Goal: Transaction & Acquisition: Purchase product/service

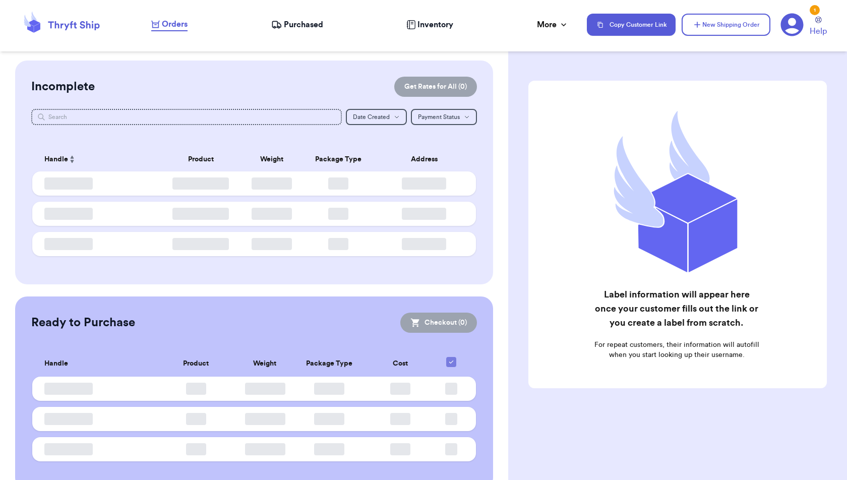
checkbox input "false"
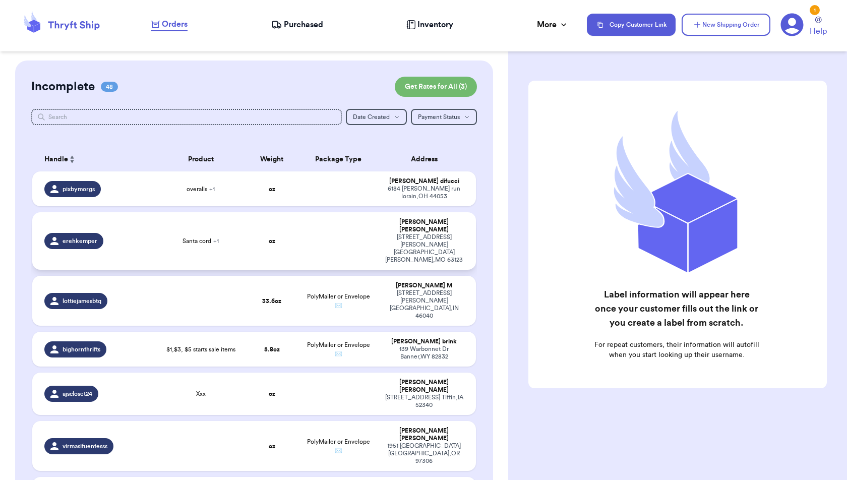
click at [363, 236] on td at bounding box center [339, 240] width 80 height 57
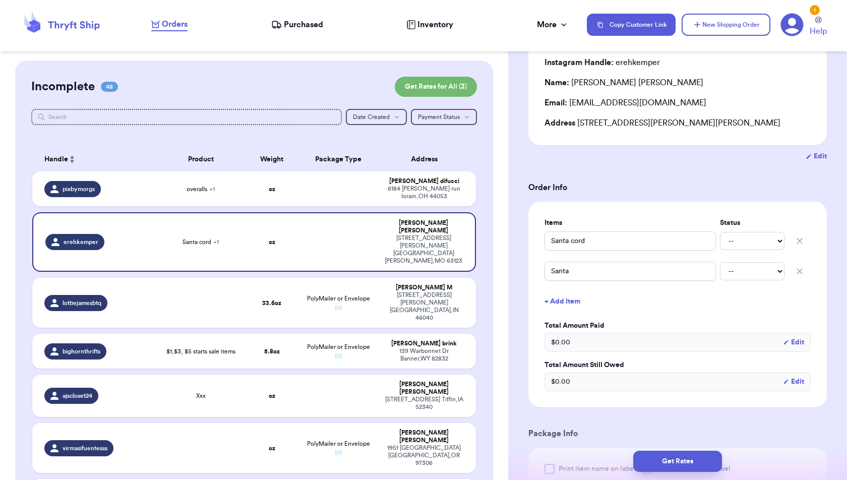
scroll to position [102, 0]
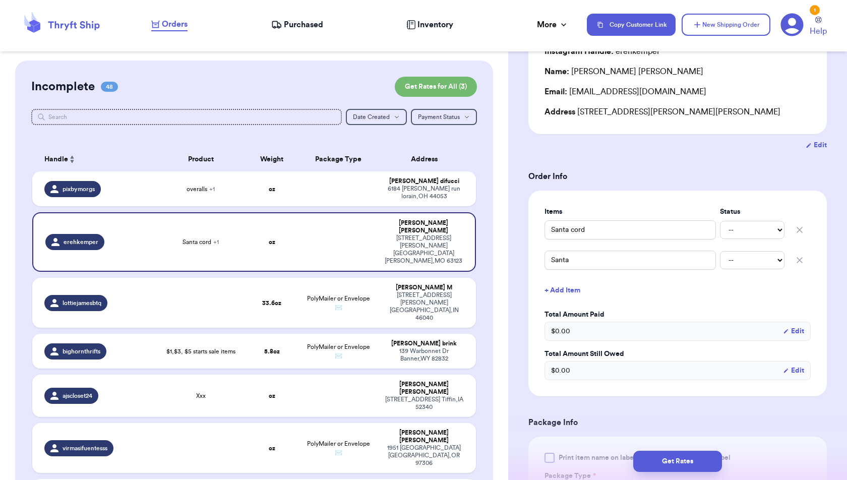
click at [796, 258] on icon "button" at bounding box center [800, 260] width 10 height 10
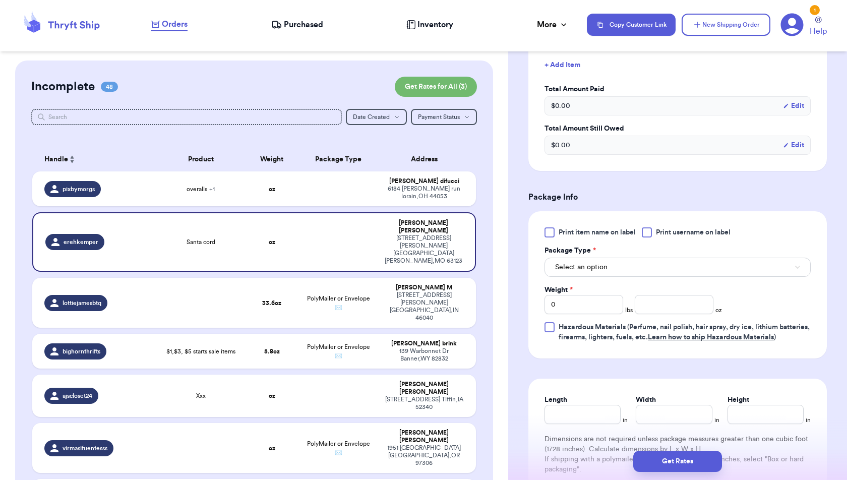
scroll to position [295, 0]
click at [651, 267] on button "Select an option" at bounding box center [678, 266] width 266 height 19
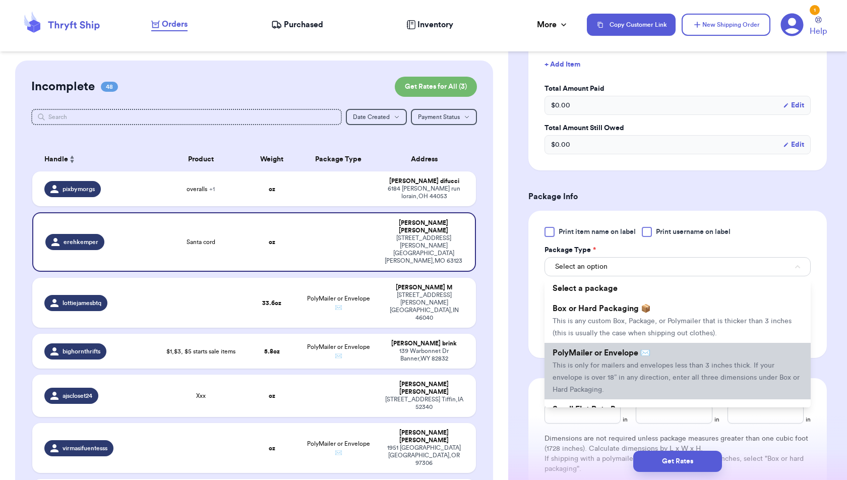
click at [642, 365] on span "This is only for mailers and envelopes less than 3 inches thick. If your envelo…" at bounding box center [676, 377] width 247 height 31
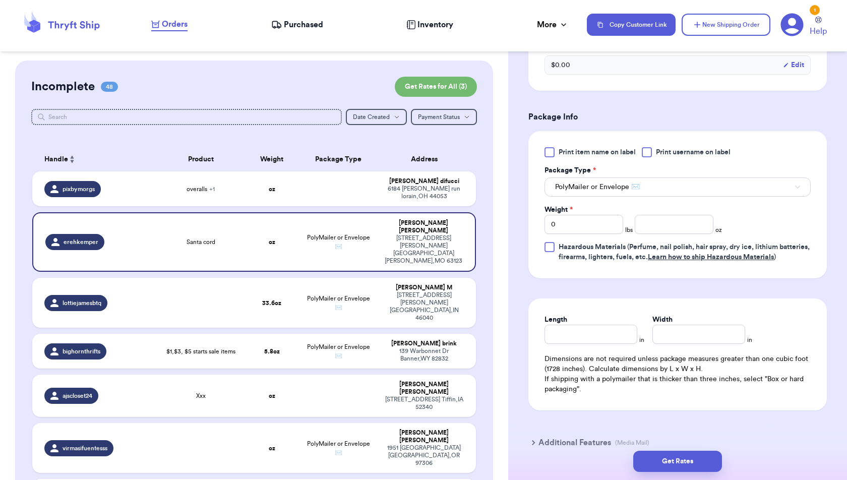
scroll to position [381, 0]
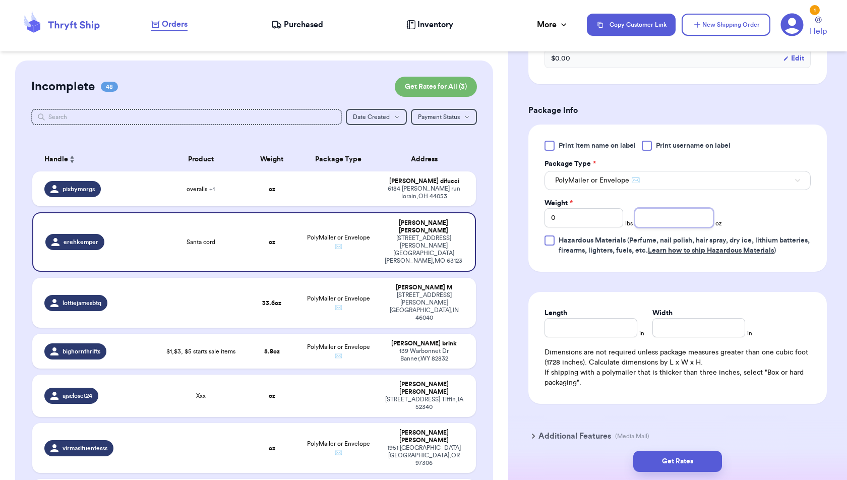
click at [659, 218] on input "number" at bounding box center [674, 217] width 79 height 19
type input "7"
click at [760, 272] on div "Print item name on label Print username on label Package Type * PolyMailer or E…" at bounding box center [678, 198] width 299 height 147
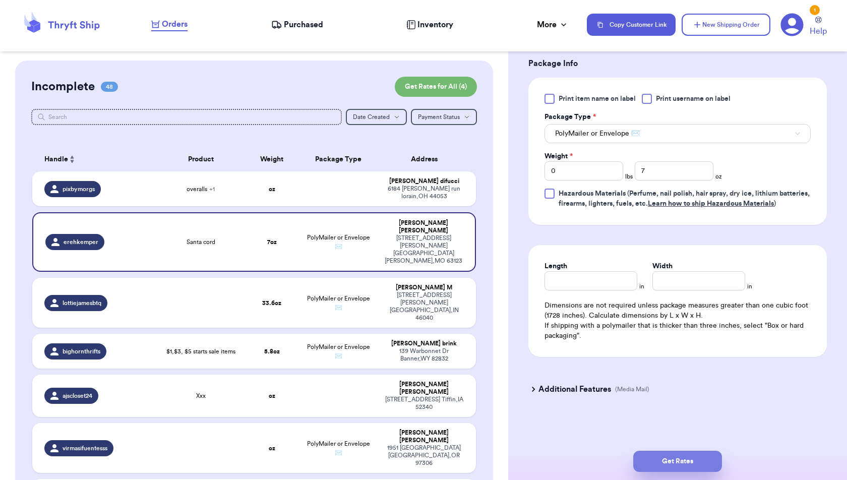
click at [702, 459] on button "Get Rates" at bounding box center [677, 461] width 89 height 21
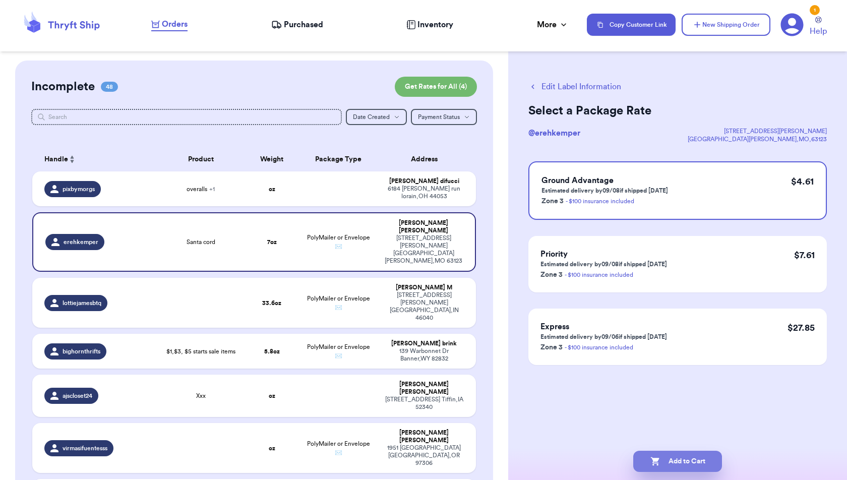
click at [679, 464] on button "Add to Cart" at bounding box center [677, 461] width 89 height 21
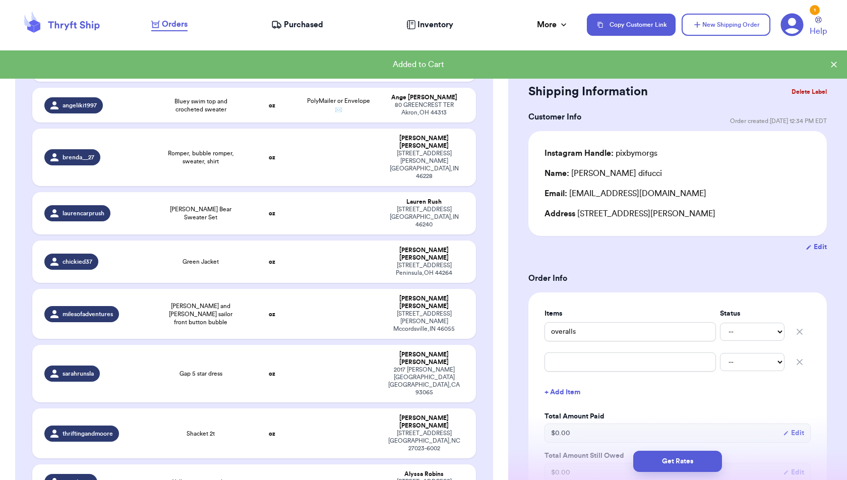
scroll to position [2049, 0]
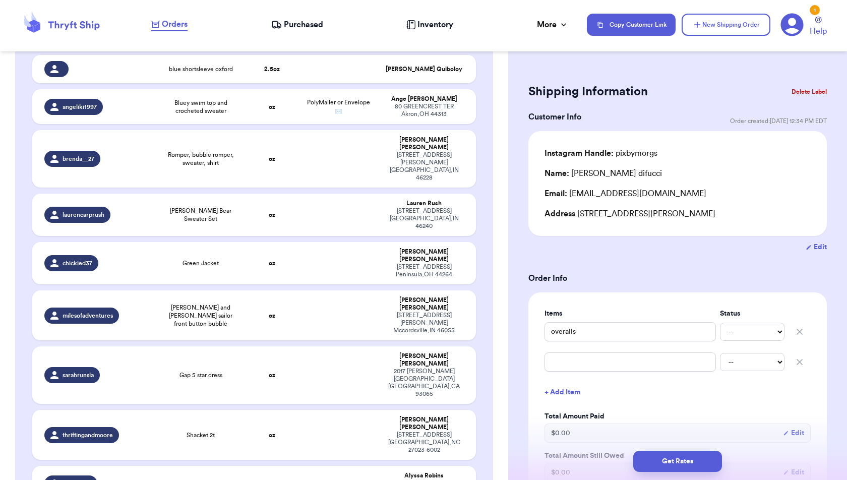
checkbox input "true"
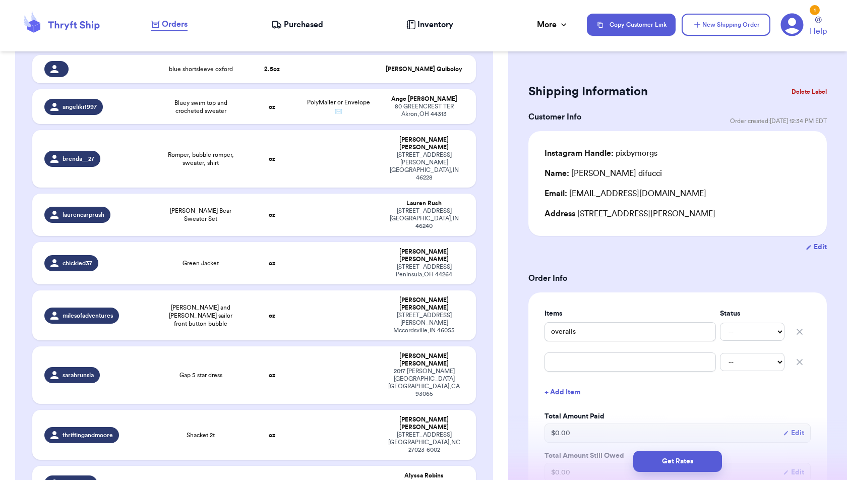
checkbox input "true"
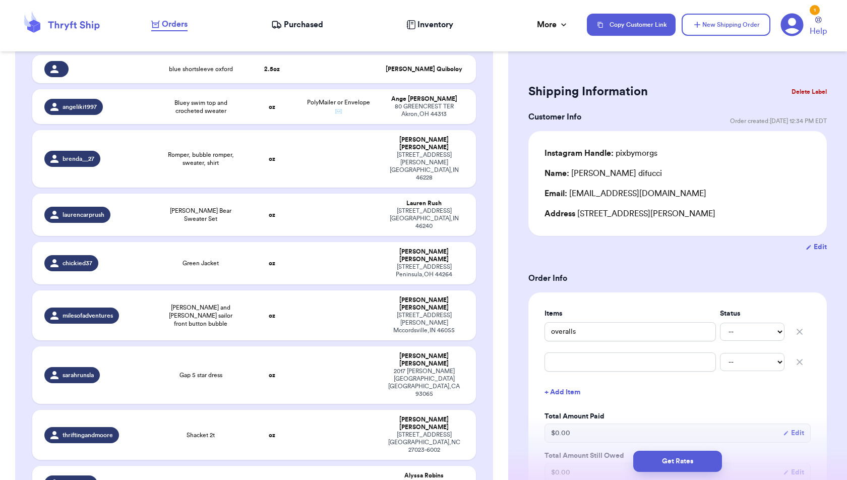
checkbox input "true"
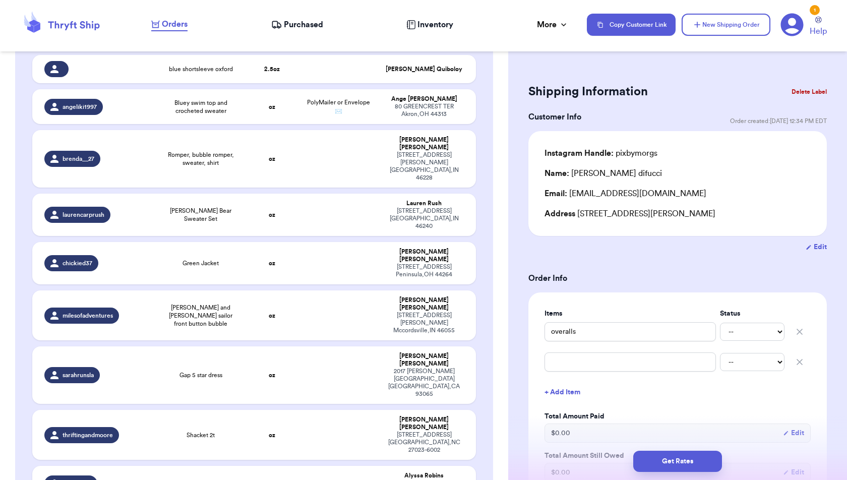
checkbox input "true"
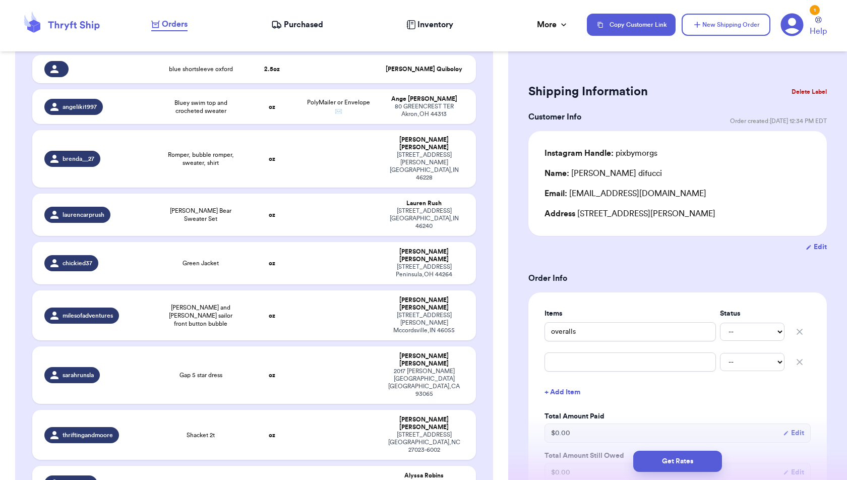
checkbox input "false"
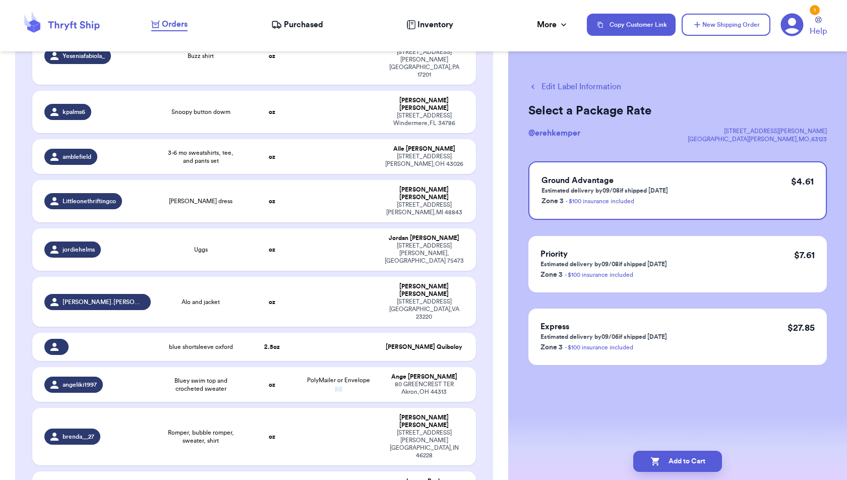
scroll to position [1711, 0]
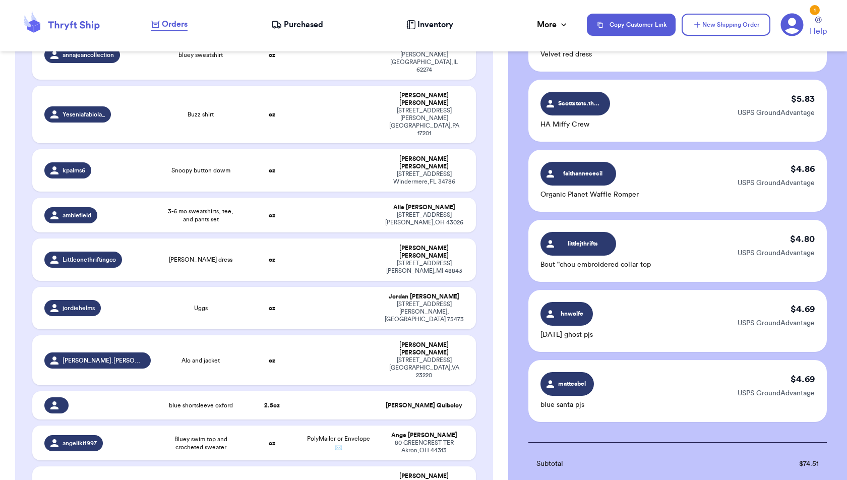
scroll to position [942, 0]
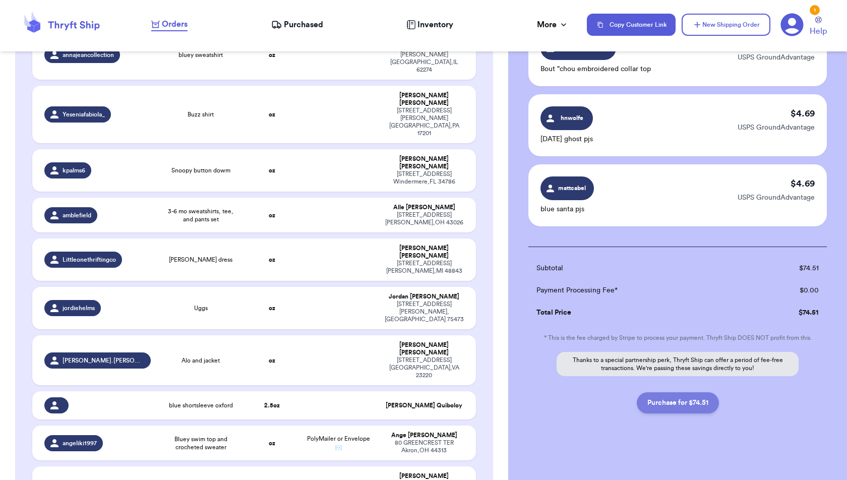
click at [700, 399] on button "Purchase for $74.51" at bounding box center [678, 402] width 82 height 21
checkbox input "false"
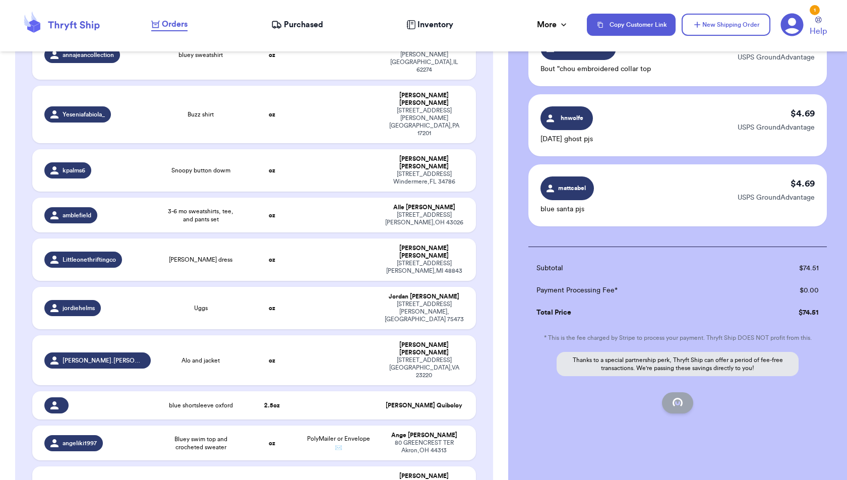
checkbox input "false"
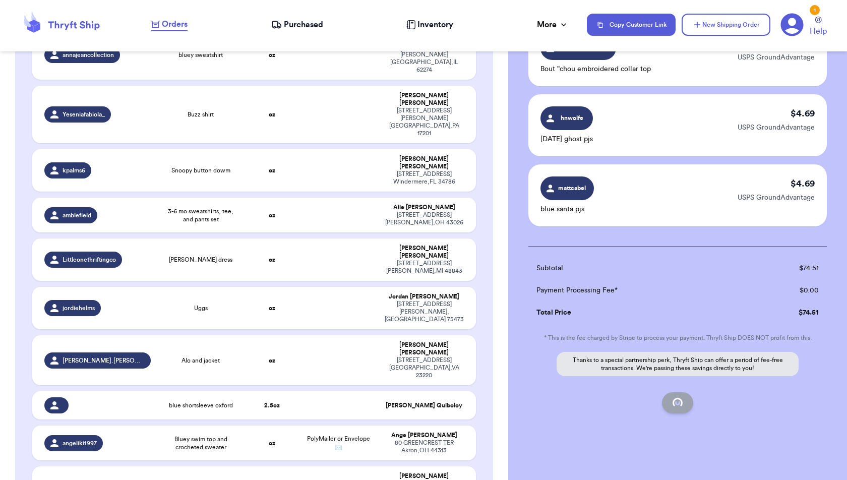
checkbox input "false"
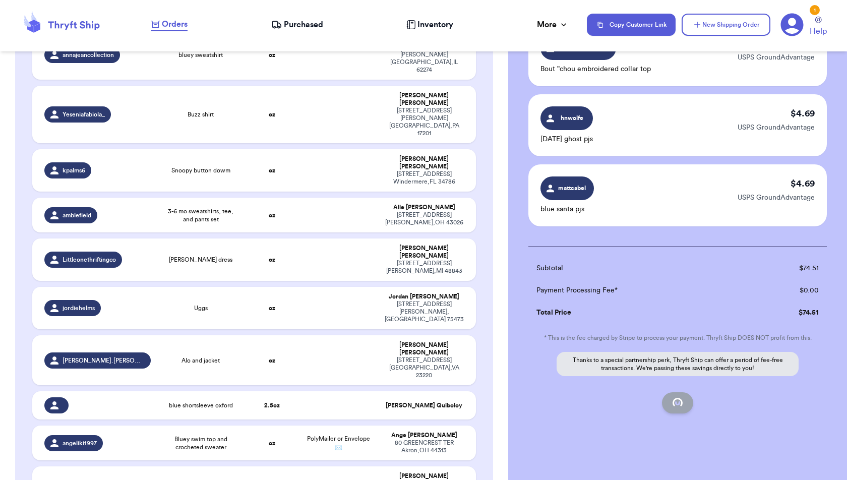
checkbox input "false"
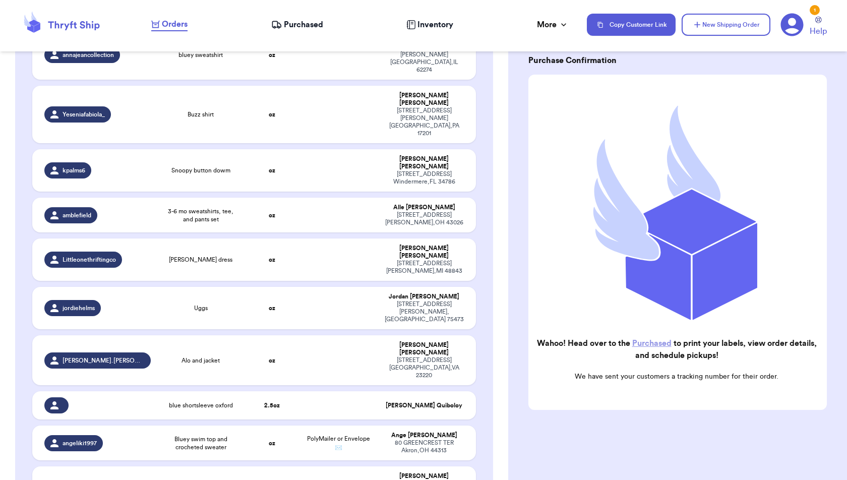
click at [306, 27] on span "Purchased" at bounding box center [303, 25] width 39 height 12
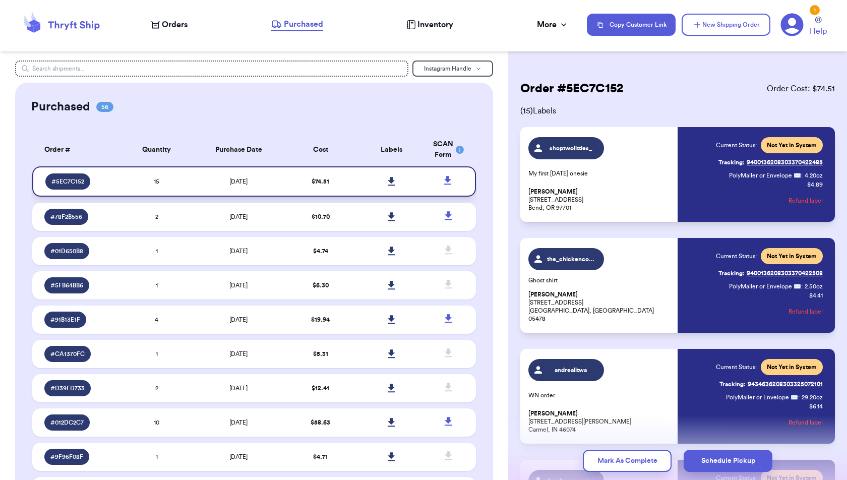
click at [390, 180] on icon at bounding box center [391, 181] width 7 height 9
